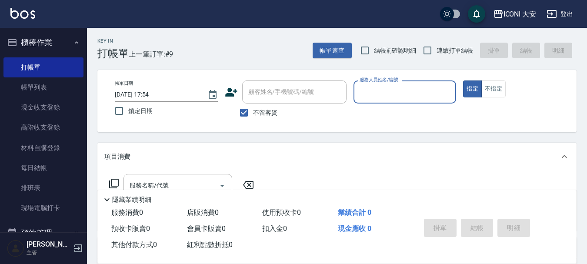
click at [417, 95] on input "服務人員姓名/編號" at bounding box center [404, 91] width 95 height 15
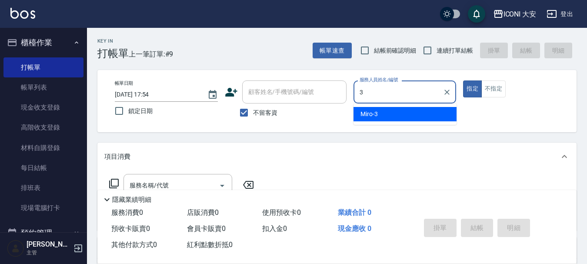
click at [365, 114] on span "Miro -3" at bounding box center [368, 113] width 17 height 9
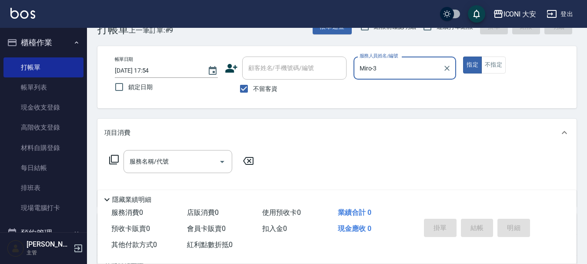
scroll to position [43, 0]
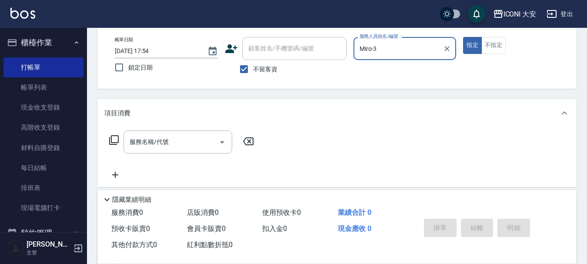
type input "Miro-3"
click at [115, 142] on icon at bounding box center [114, 140] width 10 height 10
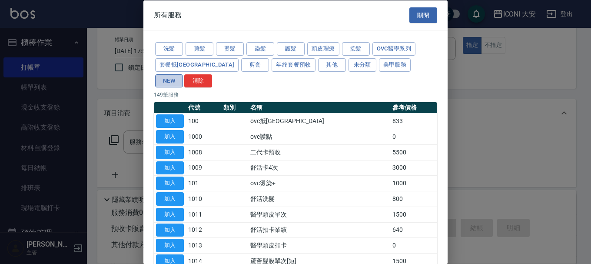
click at [183, 74] on button "NEW" at bounding box center [169, 80] width 28 height 13
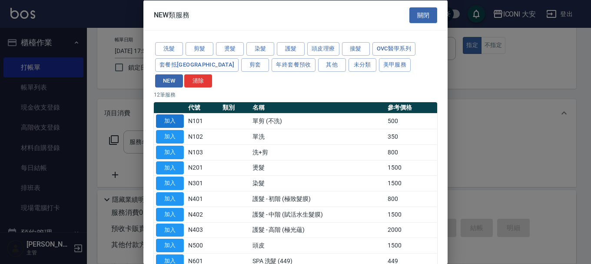
click at [167, 114] on button "加入" at bounding box center [170, 120] width 28 height 13
type input "單剪 (不洗)(N101)"
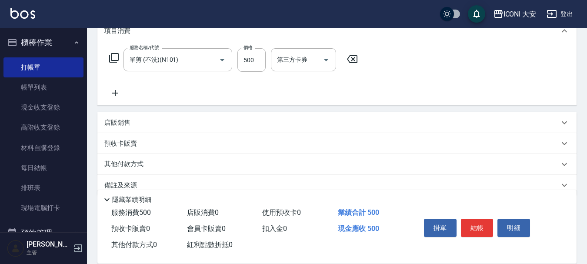
scroll to position [130, 0]
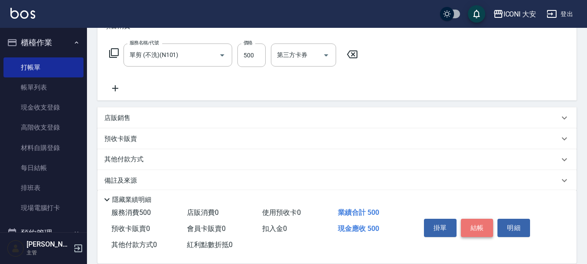
click at [471, 222] on button "結帳" at bounding box center [477, 228] width 33 height 18
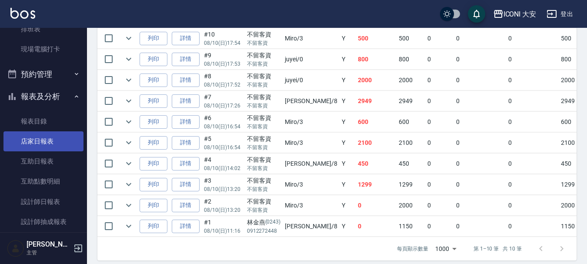
scroll to position [174, 0]
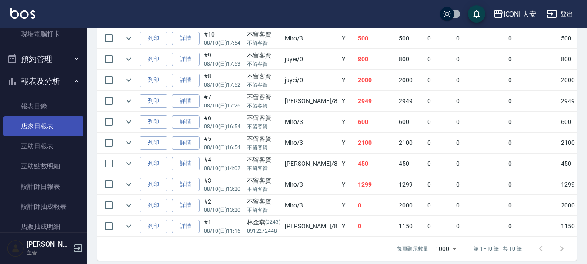
click at [69, 127] on link "店家日報表" at bounding box center [43, 126] width 80 height 20
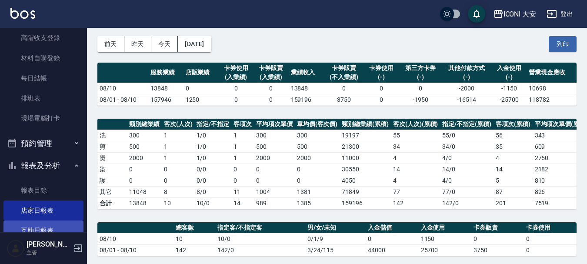
scroll to position [87, 0]
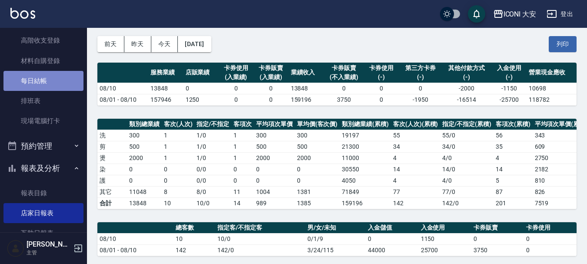
click at [50, 81] on link "每日結帳" at bounding box center [43, 81] width 80 height 20
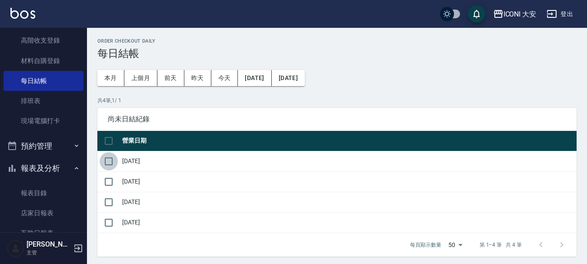
click at [113, 159] on input "checkbox" at bounding box center [108, 161] width 18 height 18
checkbox input "true"
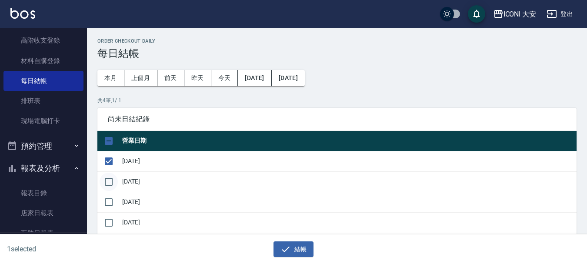
drag, startPoint x: 116, startPoint y: 178, endPoint x: 125, endPoint y: 190, distance: 15.8
click at [116, 179] on input "checkbox" at bounding box center [108, 181] width 18 height 18
checkbox input "true"
click at [118, 209] on td at bounding box center [108, 202] width 23 height 20
click at [112, 205] on input "checkbox" at bounding box center [108, 202] width 18 height 18
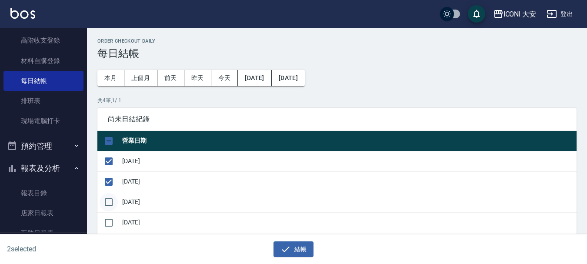
checkbox input "true"
click at [109, 225] on input "checkbox" at bounding box center [108, 222] width 18 height 18
checkbox input "true"
click at [287, 250] on icon "button" at bounding box center [285, 249] width 10 height 10
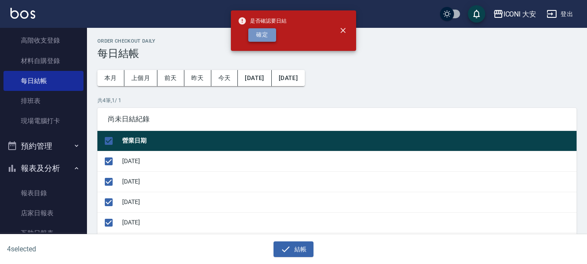
click at [257, 34] on button "確定" at bounding box center [262, 34] width 28 height 13
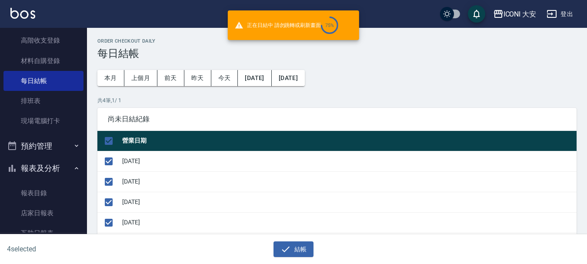
checkbox input "false"
